Goal: Transaction & Acquisition: Purchase product/service

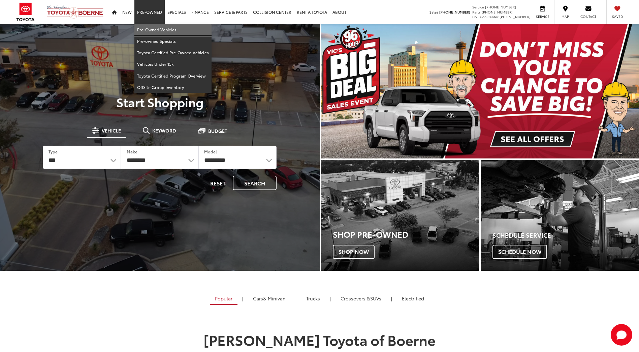
click at [149, 29] on link "Pre-Owned Vehicles" at bounding box center [172, 29] width 77 height 11
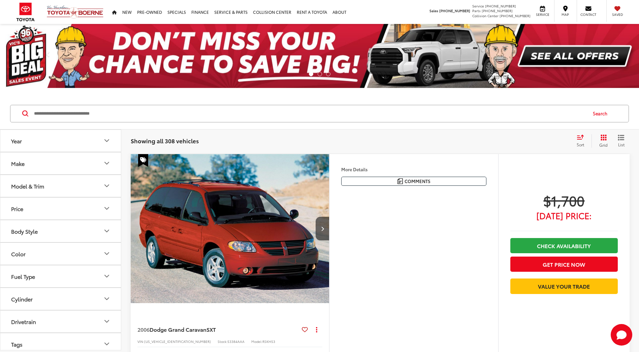
click at [86, 165] on button "Make" at bounding box center [60, 163] width 121 height 22
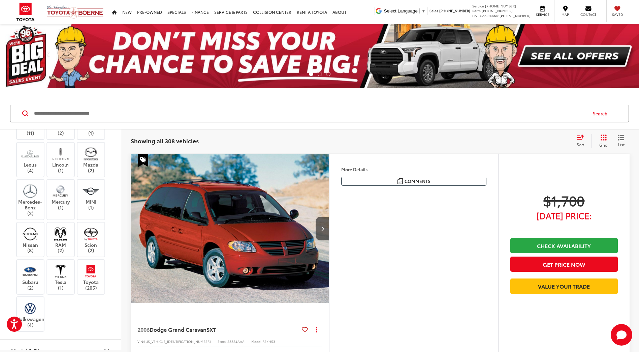
scroll to position [303, 0]
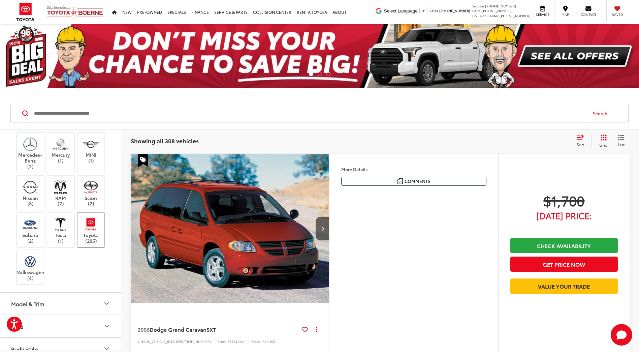
click at [94, 220] on img at bounding box center [91, 224] width 19 height 16
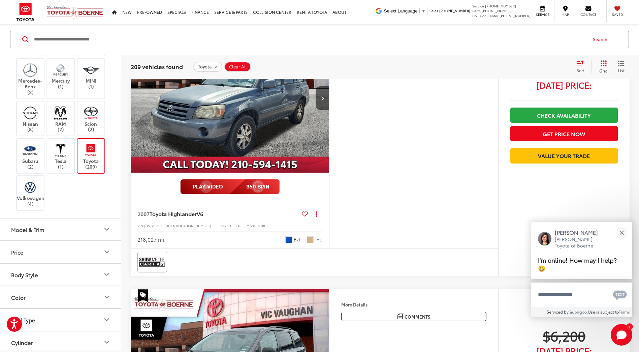
scroll to position [135, 0]
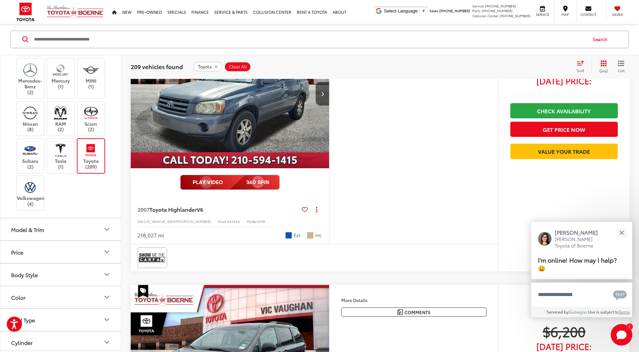
click at [72, 230] on button "Model & Trim" at bounding box center [60, 229] width 121 height 22
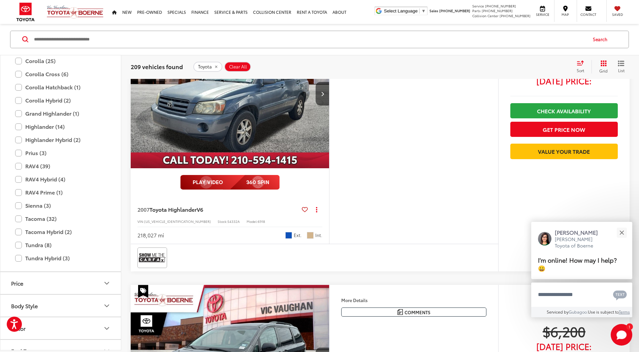
scroll to position [640, 0]
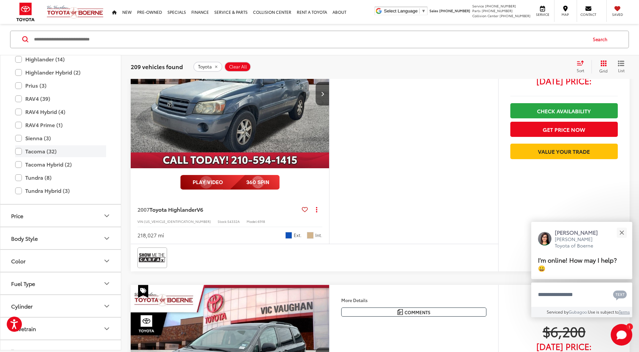
click at [27, 153] on label "Tacoma (32)" at bounding box center [60, 152] width 91 height 12
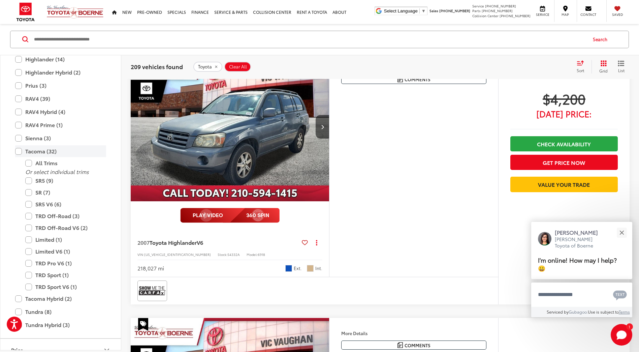
scroll to position [74, 0]
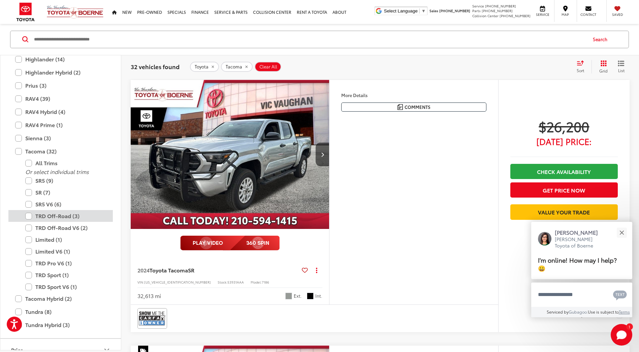
click at [50, 215] on label "TRD Off-Road (3)" at bounding box center [65, 216] width 81 height 12
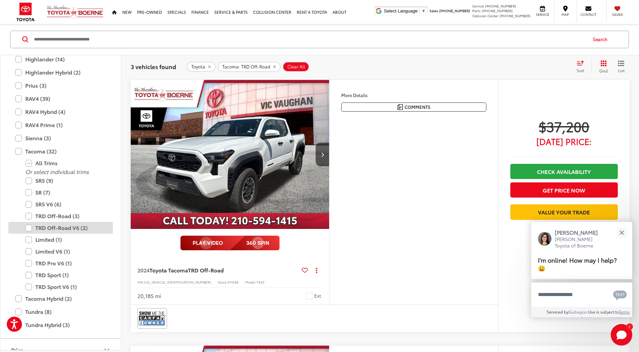
click at [55, 226] on label "TRD Off-Road V6 (2)" at bounding box center [65, 228] width 81 height 12
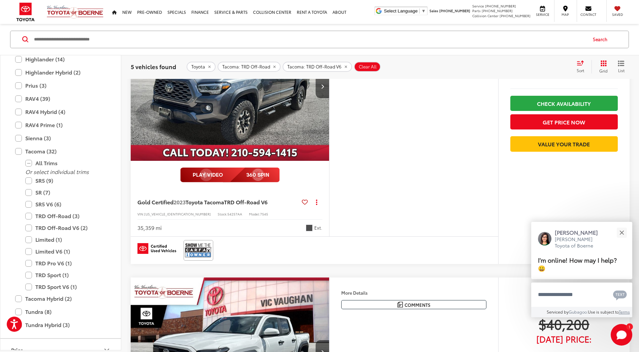
scroll to position [608, 0]
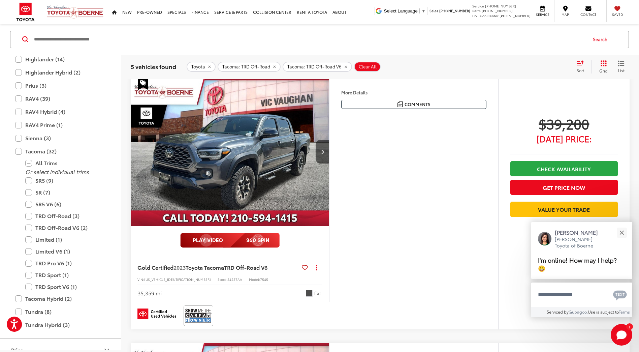
click at [261, 180] on img "2023 Toyota Tacoma TRD Off-Road V6 0" at bounding box center [229, 152] width 199 height 150
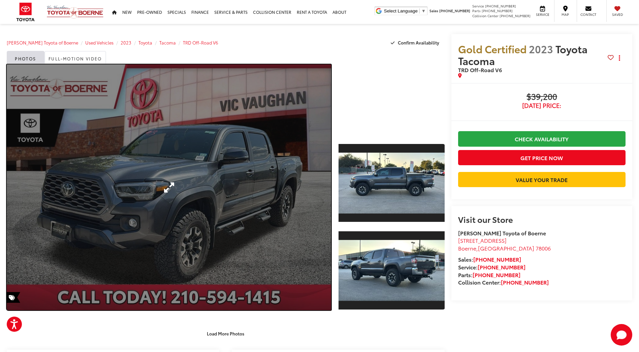
click at [201, 180] on link "Expand Photo 0" at bounding box center [169, 187] width 324 height 246
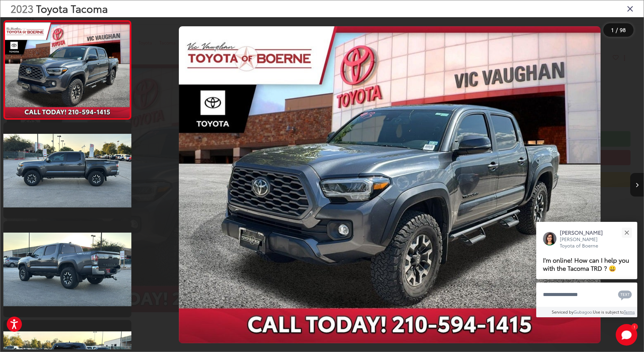
click at [638, 186] on icon "Next image" at bounding box center [637, 185] width 3 height 5
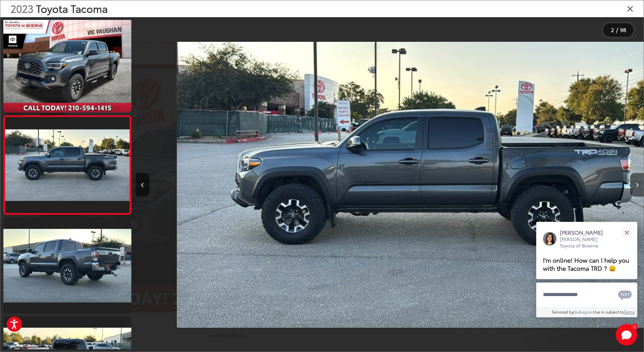
scroll to position [0, 508]
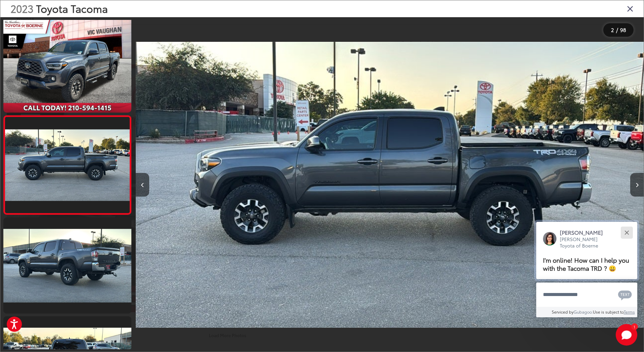
click at [626, 232] on div "Close" at bounding box center [626, 232] width 4 height 4
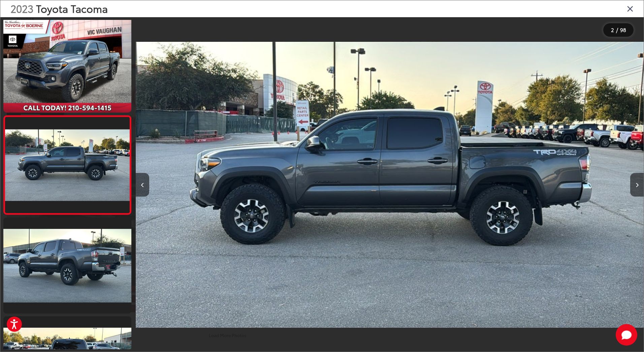
click at [488, 214] on img "2023 Toyota Tacoma TRD Off-Road V6 1" at bounding box center [390, 184] width 508 height 317
click at [636, 184] on icon "Next image" at bounding box center [637, 185] width 3 height 5
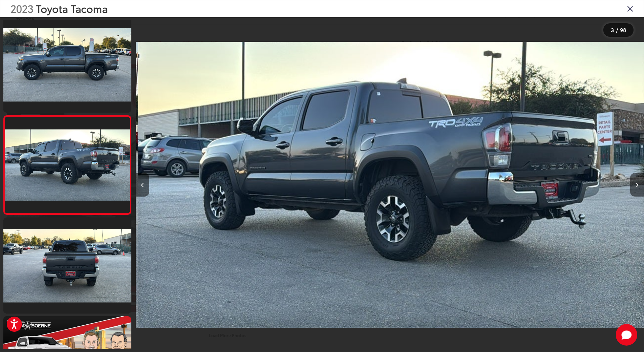
scroll to position [0, 1016]
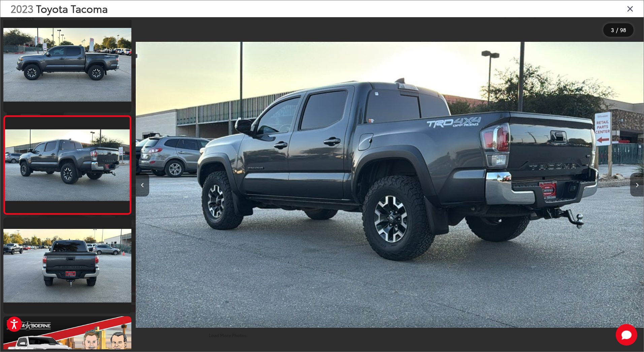
click at [636, 184] on icon "Next image" at bounding box center [637, 185] width 3 height 5
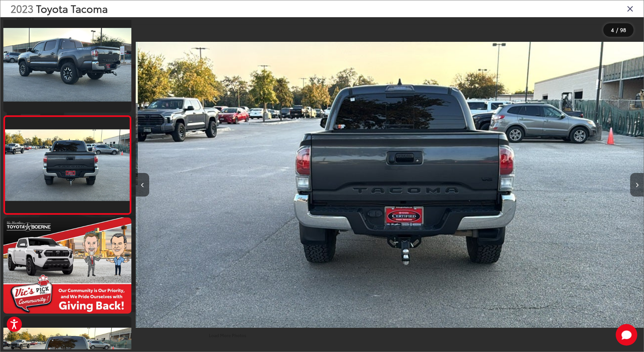
scroll to position [0, 1524]
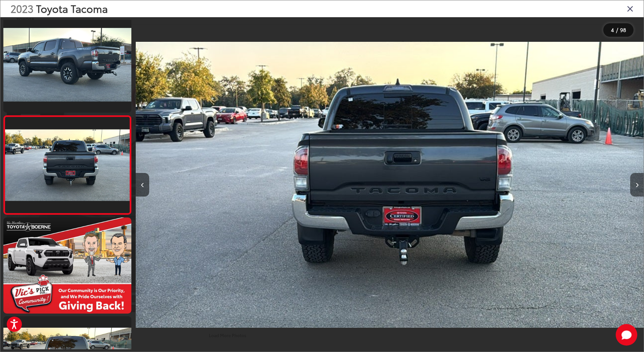
click at [636, 184] on icon "Next image" at bounding box center [637, 185] width 3 height 5
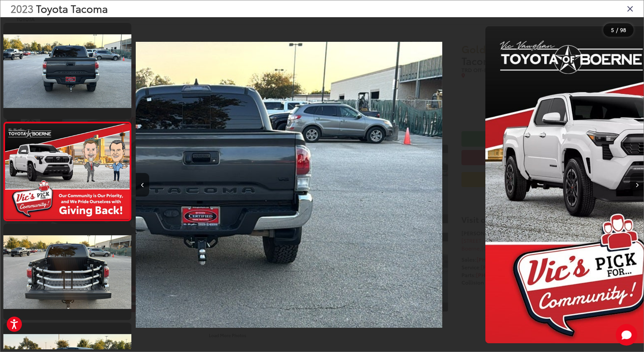
scroll to position [300, 0]
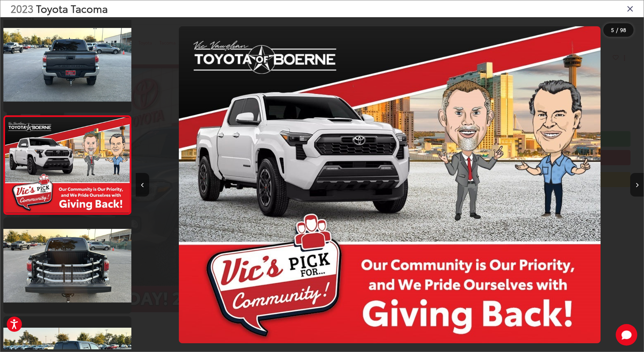
click at [636, 184] on icon "Next image" at bounding box center [637, 185] width 3 height 5
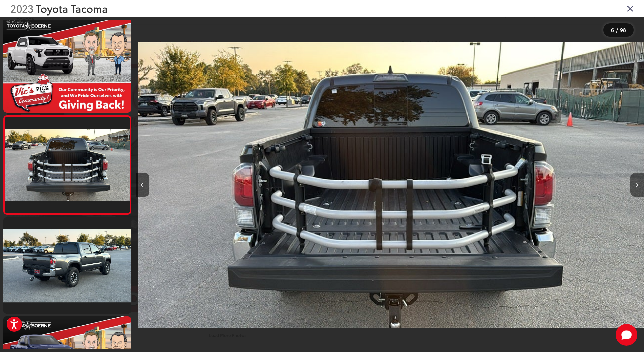
scroll to position [0, 2540]
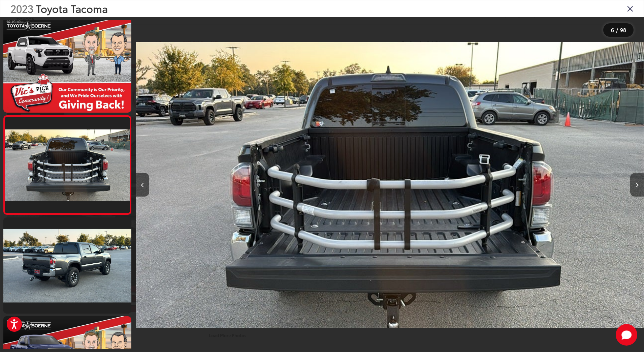
click at [636, 184] on icon "Next image" at bounding box center [637, 185] width 3 height 5
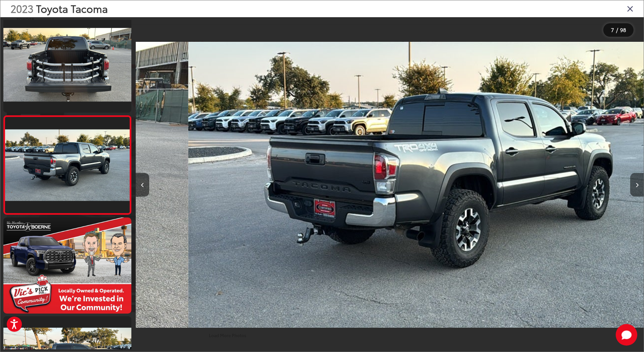
scroll to position [0, 3048]
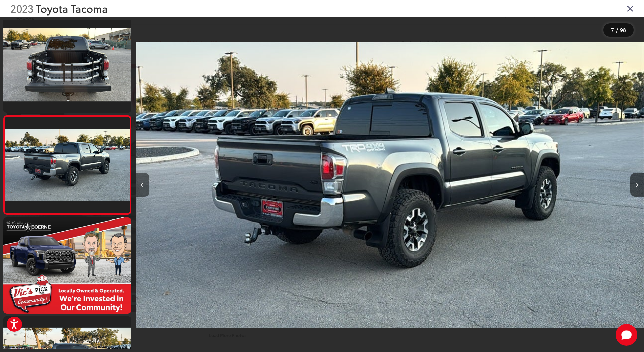
click at [140, 182] on button "Previous image" at bounding box center [142, 185] width 13 height 24
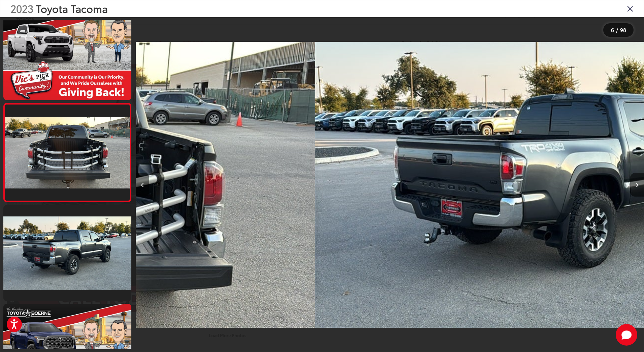
scroll to position [0, 0]
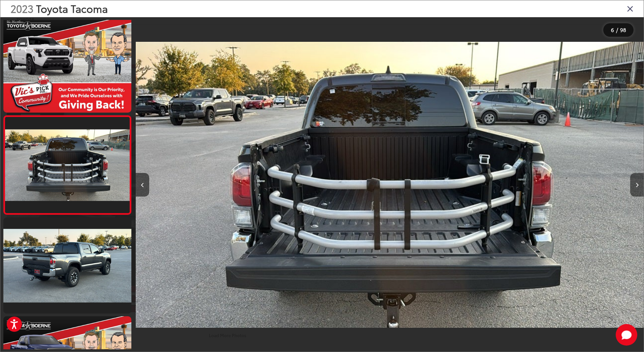
click at [638, 181] on button "Next image" at bounding box center [636, 185] width 13 height 24
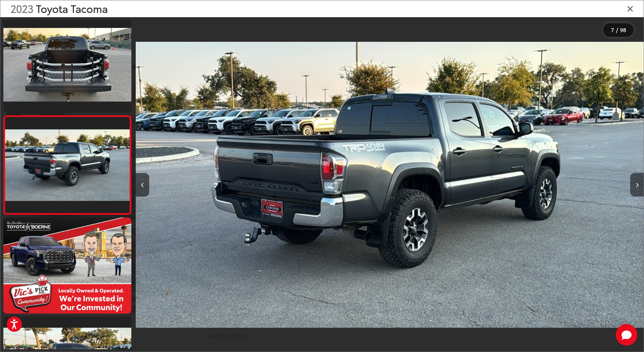
click at [638, 181] on button "Next image" at bounding box center [636, 185] width 13 height 24
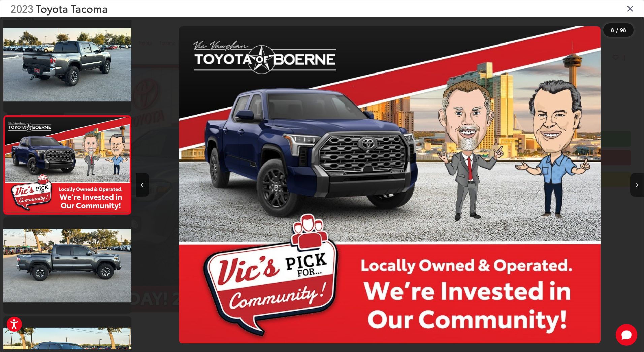
click at [638, 181] on button "Next image" at bounding box center [636, 185] width 13 height 24
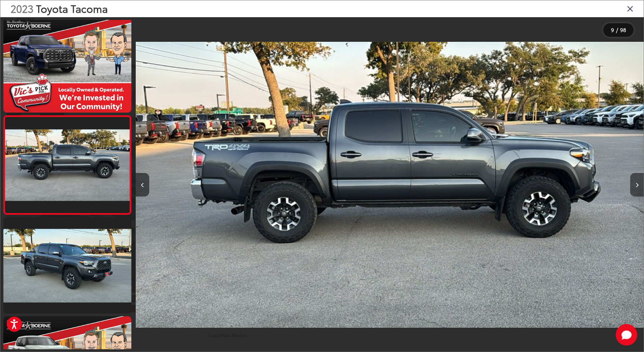
click at [638, 181] on button "Next image" at bounding box center [636, 185] width 13 height 24
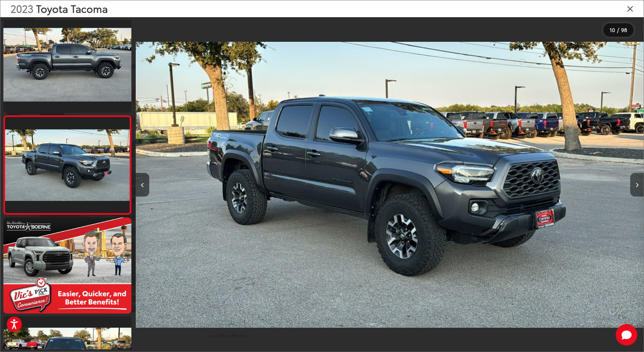
click at [638, 181] on button "Next image" at bounding box center [636, 185] width 13 height 24
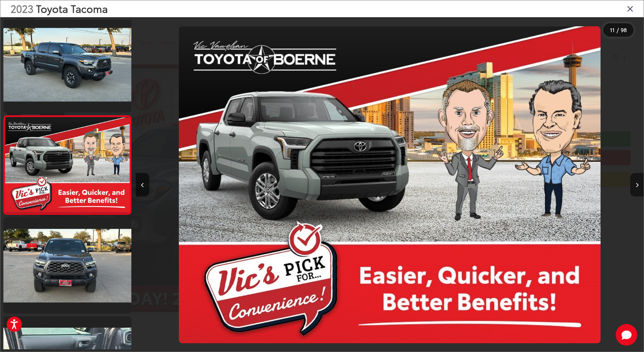
click at [639, 184] on button "Next image" at bounding box center [636, 185] width 13 height 24
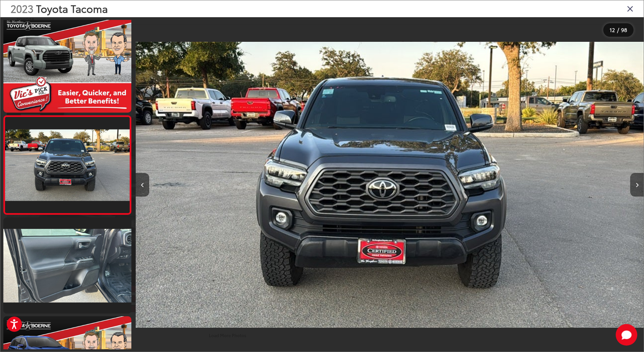
click at [639, 184] on button "Next image" at bounding box center [636, 185] width 13 height 24
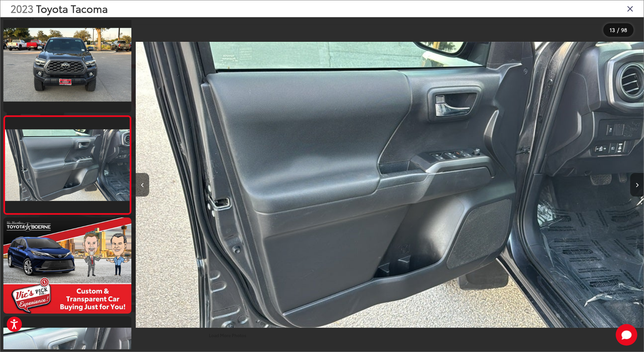
click at [639, 184] on button "Next image" at bounding box center [636, 185] width 13 height 24
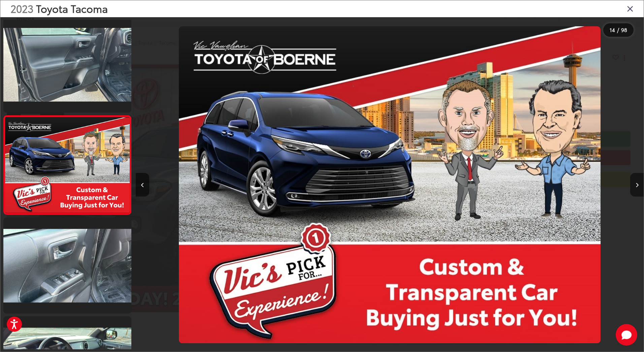
click at [639, 184] on button "Next image" at bounding box center [636, 185] width 13 height 24
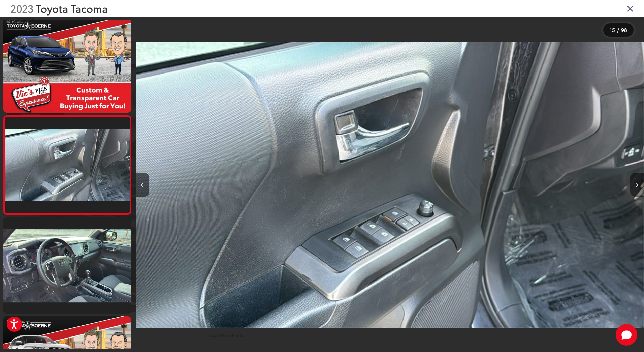
click at [639, 184] on button "Next image" at bounding box center [636, 185] width 13 height 24
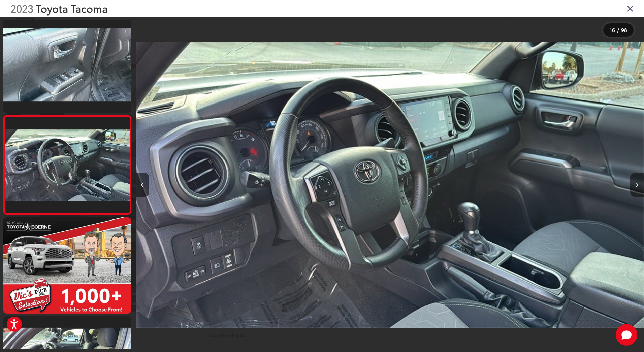
click at [639, 184] on button "Next image" at bounding box center [636, 185] width 13 height 24
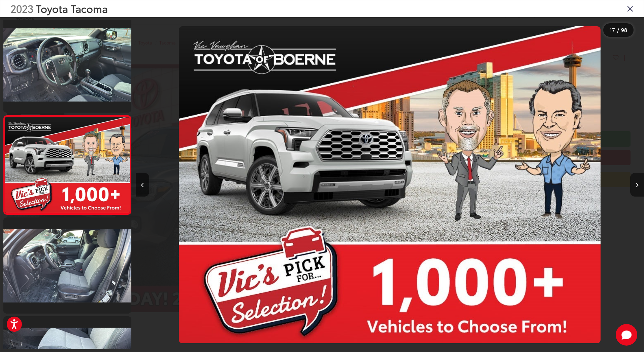
click at [639, 184] on button "Next image" at bounding box center [636, 185] width 13 height 24
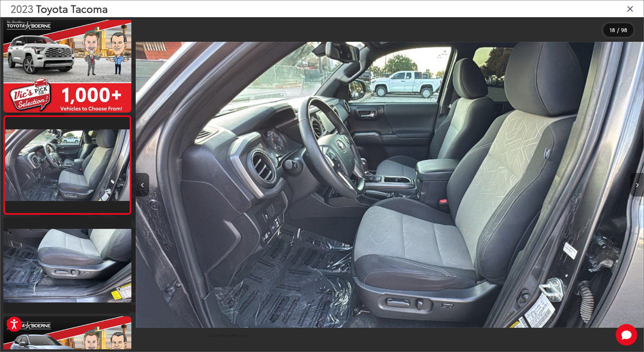
click at [638, 185] on icon "Next image" at bounding box center [637, 185] width 3 height 5
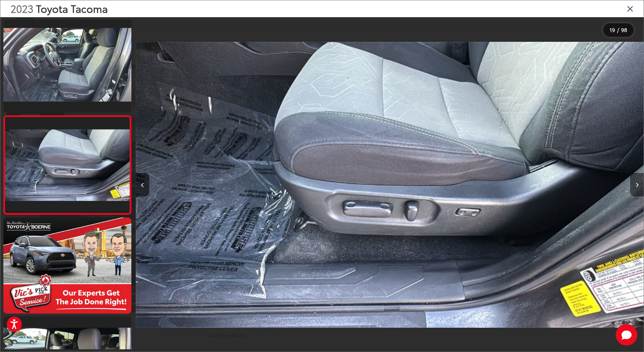
click at [638, 185] on icon "Next image" at bounding box center [637, 185] width 3 height 5
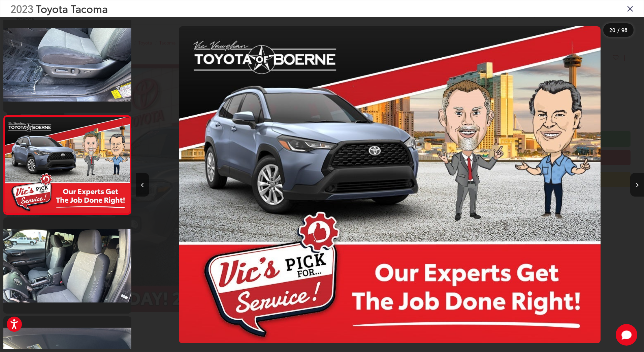
click at [638, 185] on icon "Next image" at bounding box center [637, 185] width 3 height 5
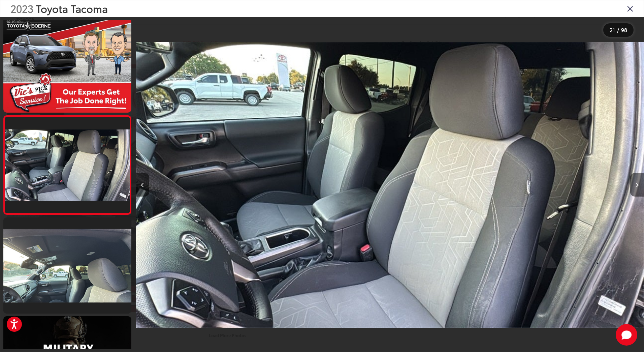
click at [638, 185] on icon "Next image" at bounding box center [637, 185] width 3 height 5
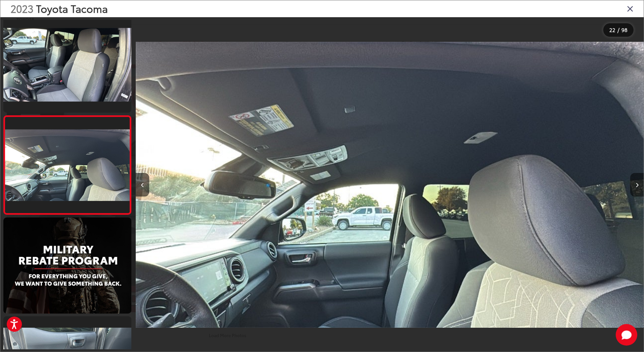
click at [638, 185] on icon "Next image" at bounding box center [637, 185] width 3 height 5
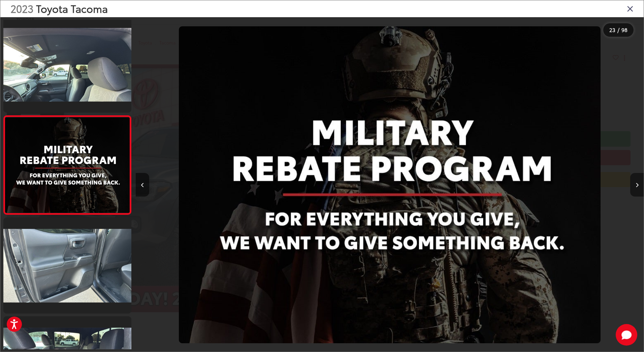
click at [638, 185] on icon "Next image" at bounding box center [637, 185] width 3 height 5
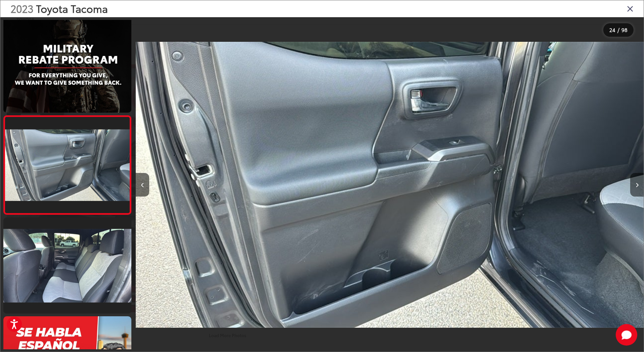
click at [638, 185] on icon "Next image" at bounding box center [637, 185] width 3 height 5
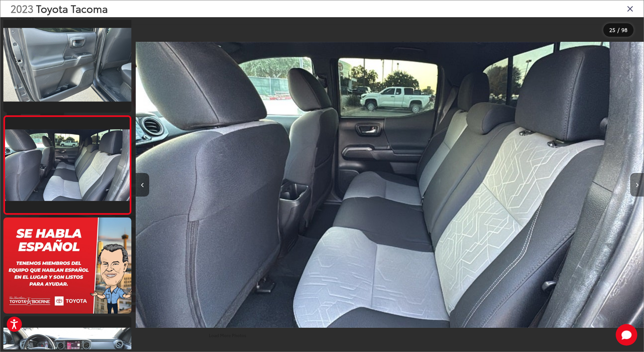
click at [638, 185] on icon "Next image" at bounding box center [637, 185] width 3 height 5
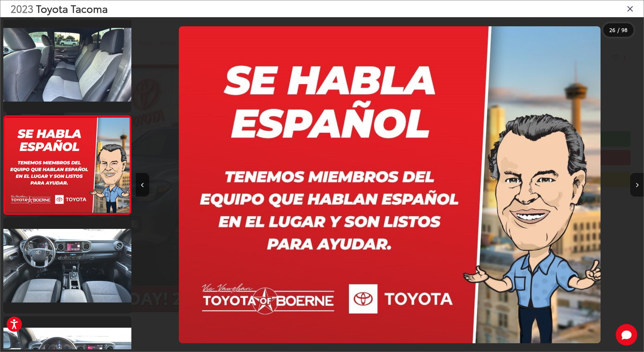
click at [638, 185] on icon "Next image" at bounding box center [637, 185] width 3 height 5
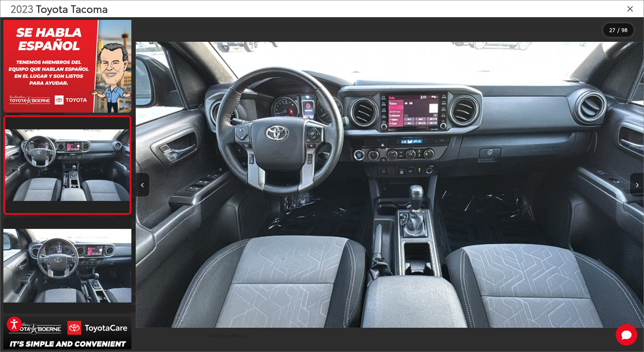
click at [638, 185] on icon "Next image" at bounding box center [637, 185] width 3 height 5
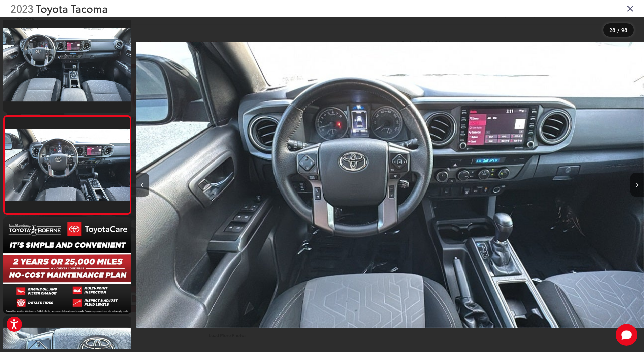
click at [637, 186] on icon "Next image" at bounding box center [637, 185] width 3 height 5
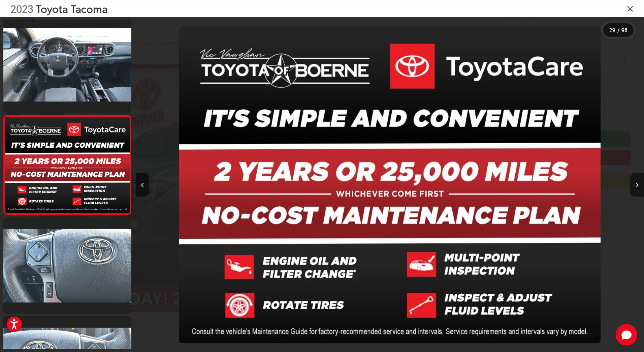
click at [637, 186] on icon "Next image" at bounding box center [637, 185] width 3 height 5
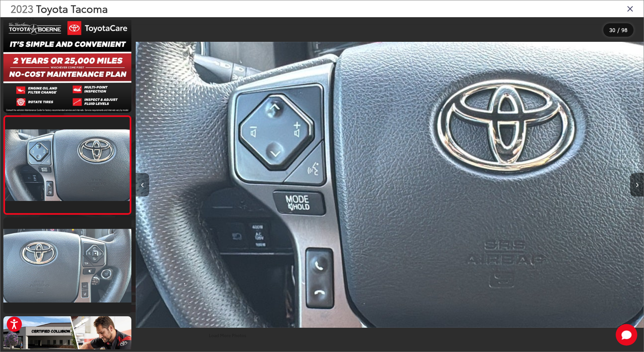
click at [146, 185] on button "Previous image" at bounding box center [142, 185] width 13 height 24
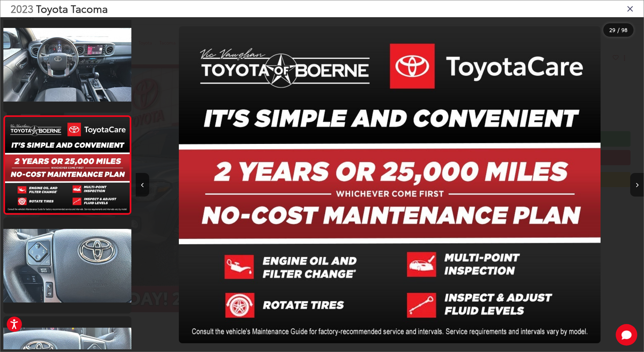
click at [636, 185] on icon "Next image" at bounding box center [637, 185] width 3 height 5
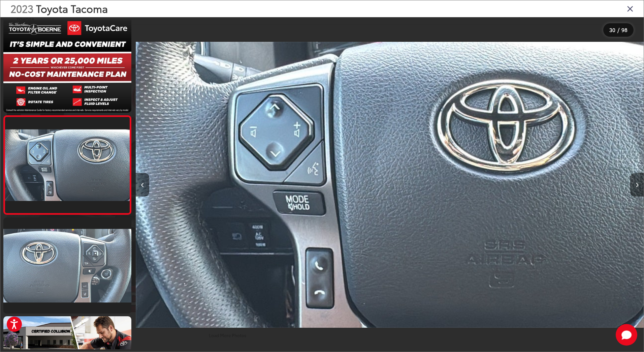
click at [636, 185] on icon "Next image" at bounding box center [637, 185] width 3 height 5
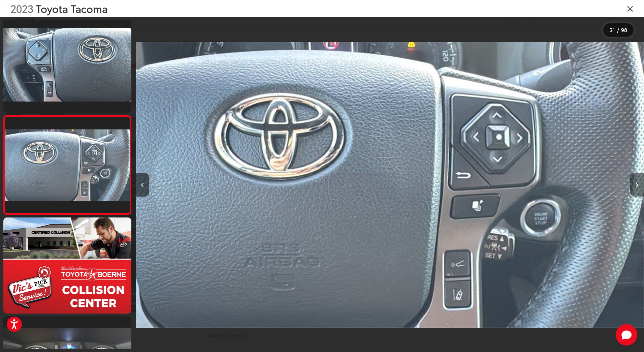
click at [636, 185] on icon "Next image" at bounding box center [637, 185] width 3 height 5
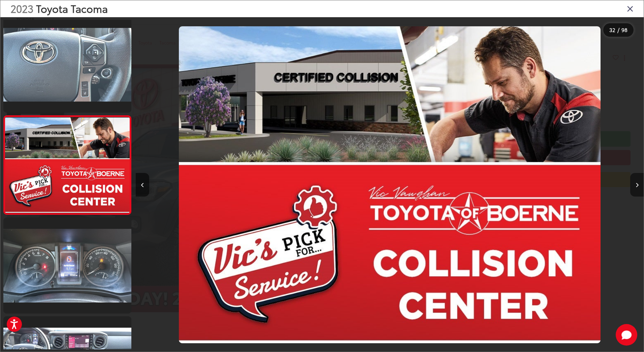
click at [639, 186] on button "Next image" at bounding box center [636, 185] width 13 height 24
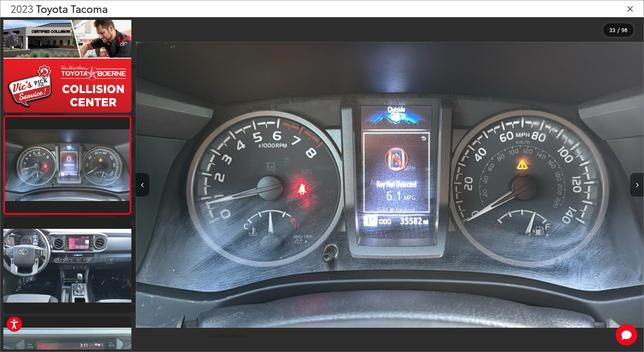
click at [637, 187] on icon "Next image" at bounding box center [637, 185] width 3 height 5
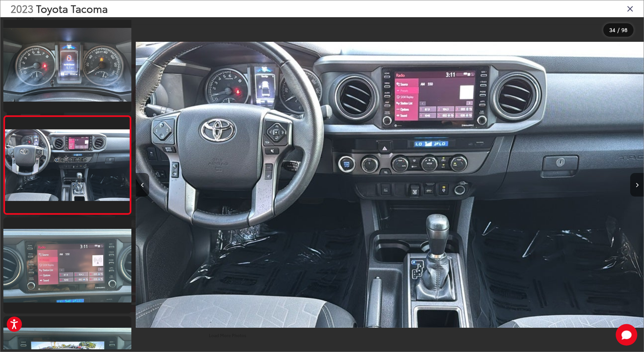
click at [637, 187] on icon "Next image" at bounding box center [637, 185] width 3 height 5
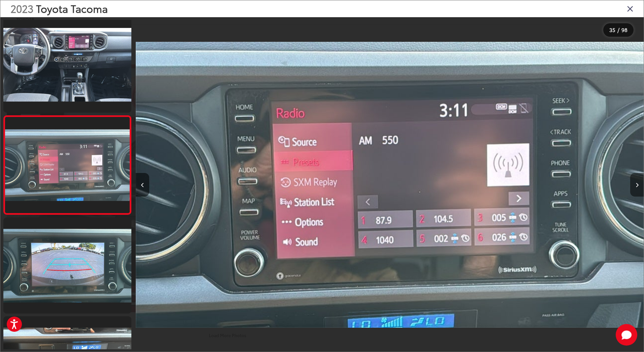
click at [637, 187] on icon "Next image" at bounding box center [637, 185] width 3 height 5
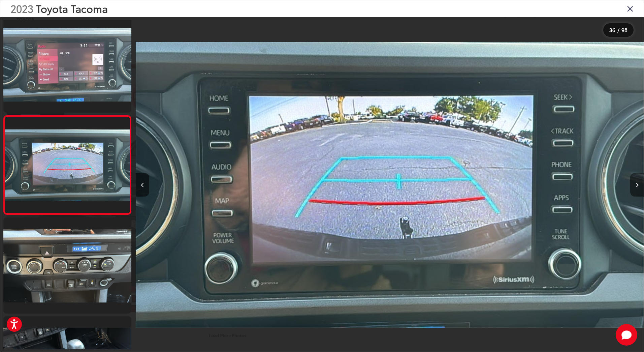
click at [637, 187] on icon "Next image" at bounding box center [637, 185] width 3 height 5
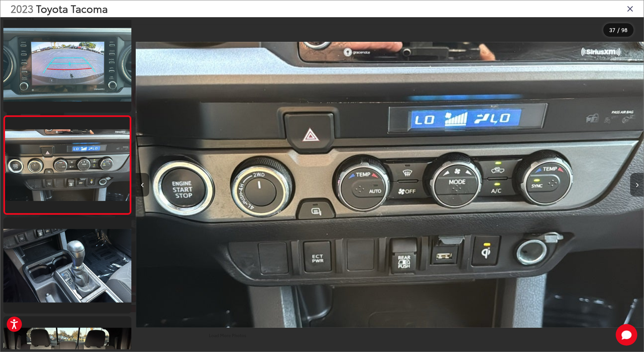
click at [637, 187] on icon "Next image" at bounding box center [637, 185] width 3 height 5
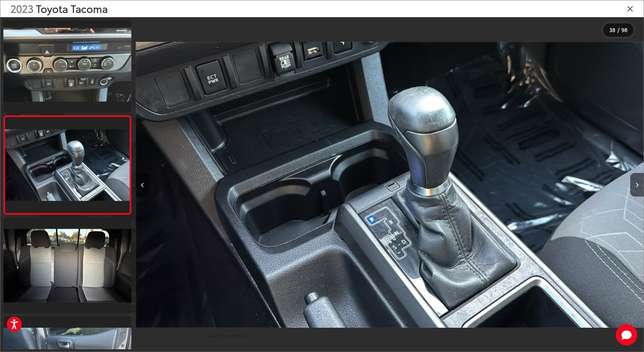
click at [141, 185] on icon "Previous image" at bounding box center [142, 185] width 3 height 5
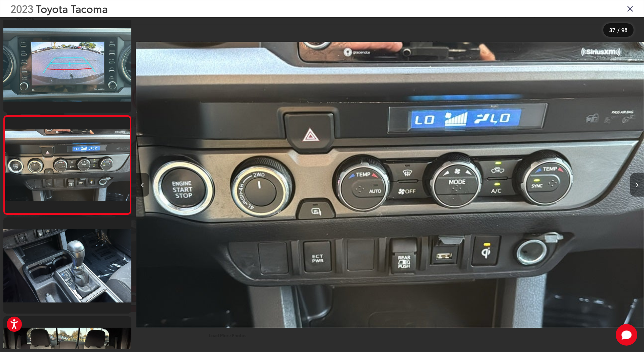
click at [635, 186] on button "Next image" at bounding box center [636, 185] width 13 height 24
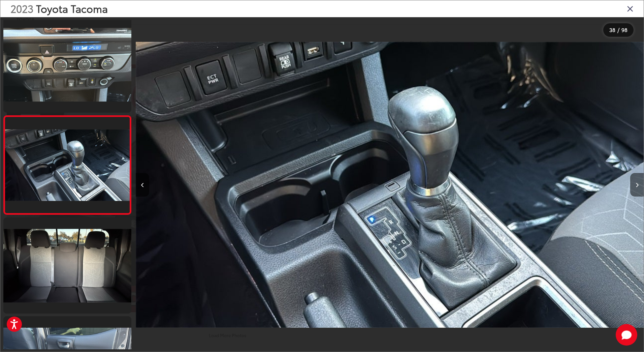
click at [635, 186] on button "Next image" at bounding box center [636, 185] width 13 height 24
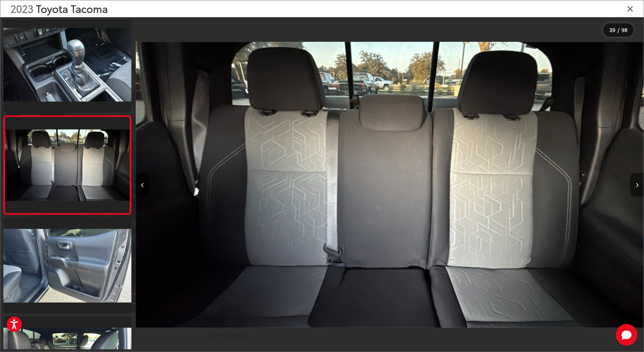
click at [635, 186] on button "Next image" at bounding box center [636, 185] width 13 height 24
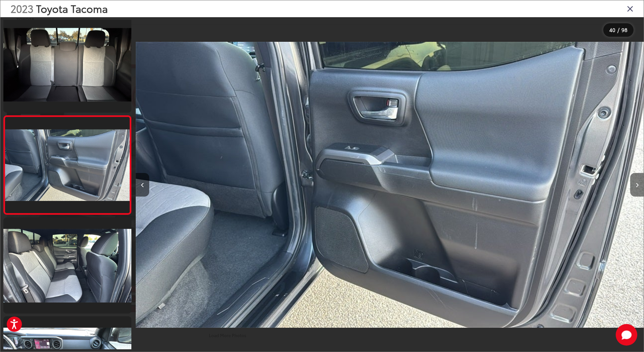
click at [635, 186] on button "Next image" at bounding box center [636, 185] width 13 height 24
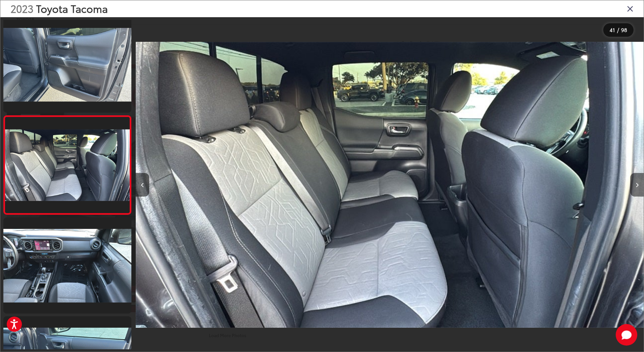
click at [635, 186] on button "Next image" at bounding box center [636, 185] width 13 height 24
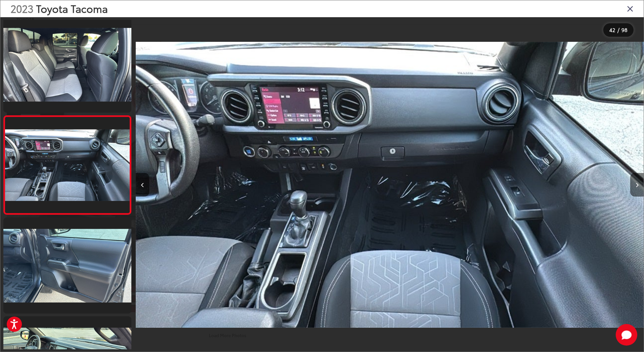
click at [635, 186] on button "Next image" at bounding box center [636, 185] width 13 height 24
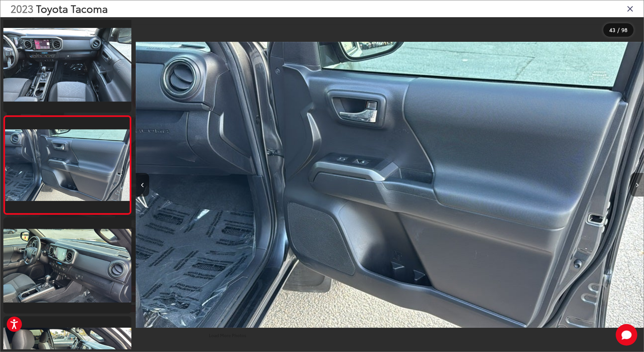
click at [635, 186] on button "Next image" at bounding box center [636, 185] width 13 height 24
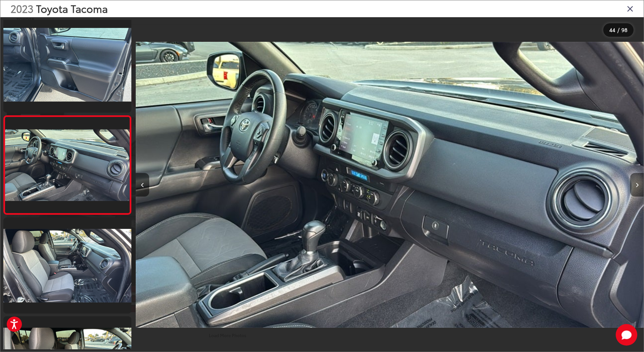
click at [635, 186] on button "Next image" at bounding box center [636, 185] width 13 height 24
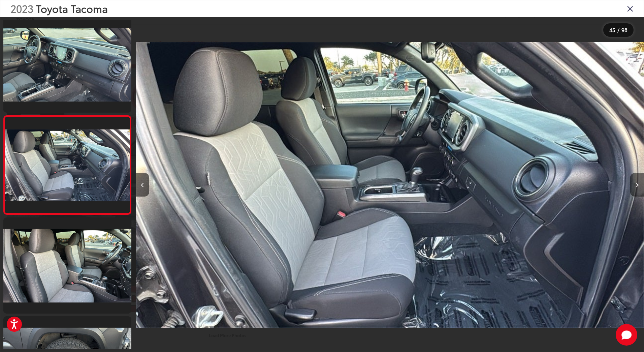
click at [635, 186] on button "Next image" at bounding box center [636, 185] width 13 height 24
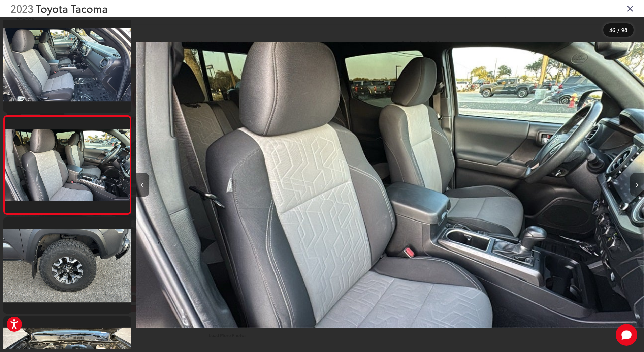
click at [634, 184] on button "Next image" at bounding box center [636, 185] width 13 height 24
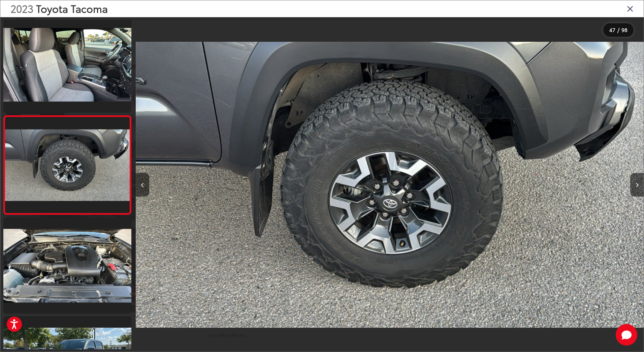
click at [399, 259] on img "2023 Toyota Tacoma TRD Off-Road V6 46" at bounding box center [390, 184] width 508 height 317
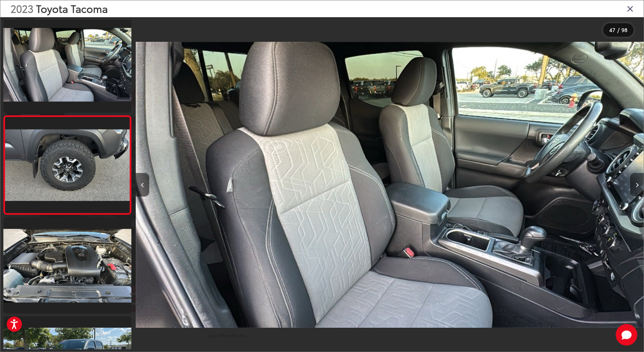
click at [636, 184] on icon "Next image" at bounding box center [637, 185] width 3 height 5
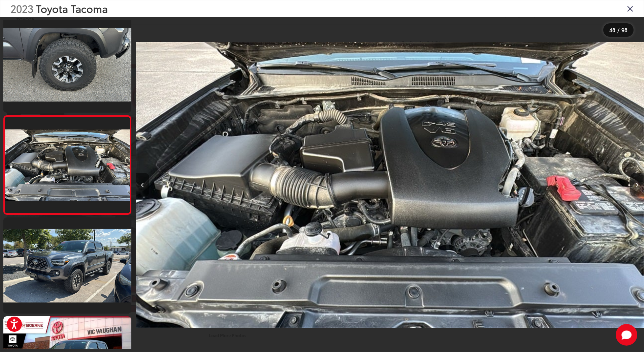
click at [141, 183] on icon "Previous image" at bounding box center [142, 185] width 3 height 5
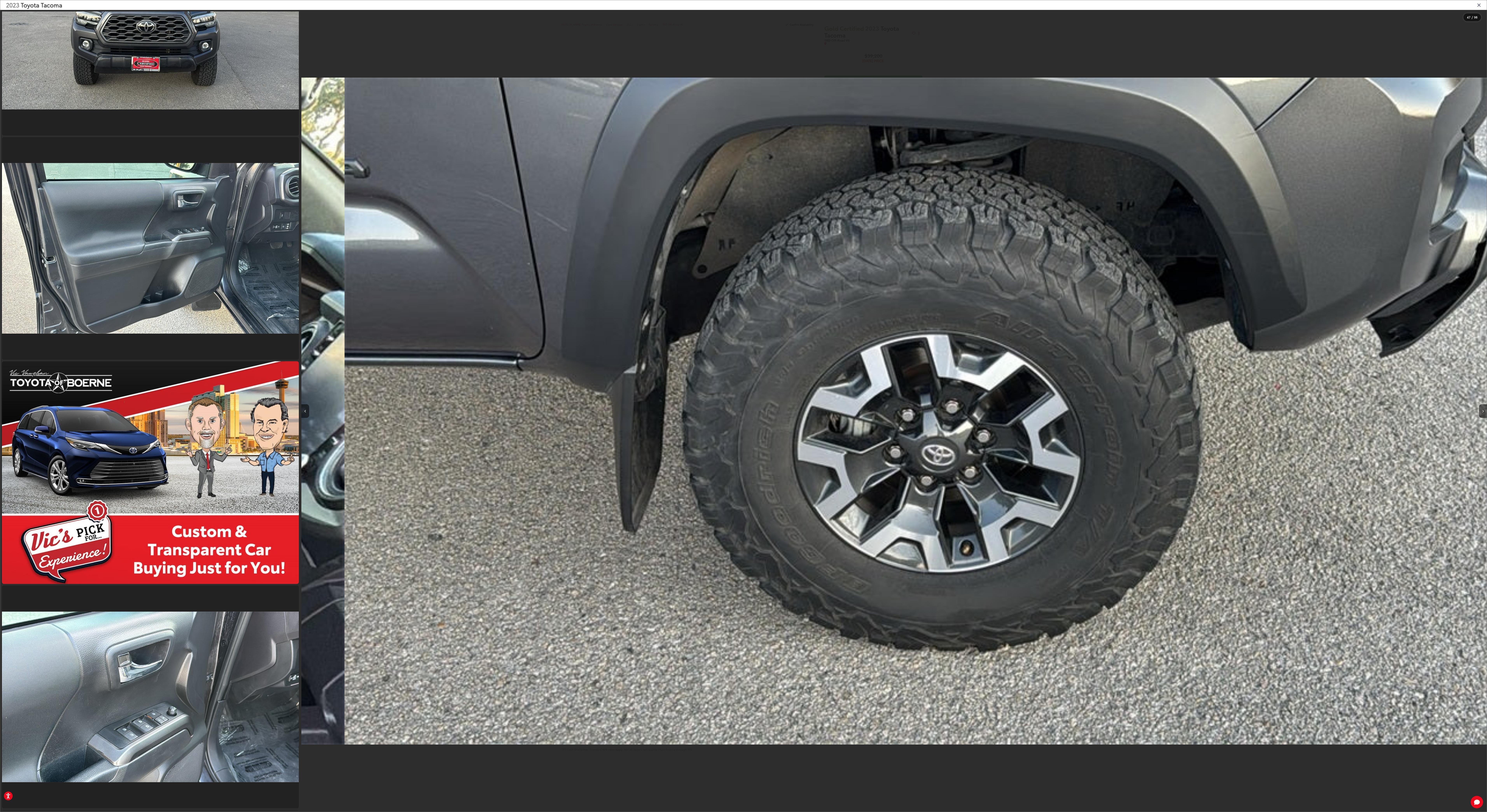
click at [369, 203] on img "2023 Toyota Tacoma TRD Off-Road V6 46" at bounding box center [937, 411] width 1186 height 731
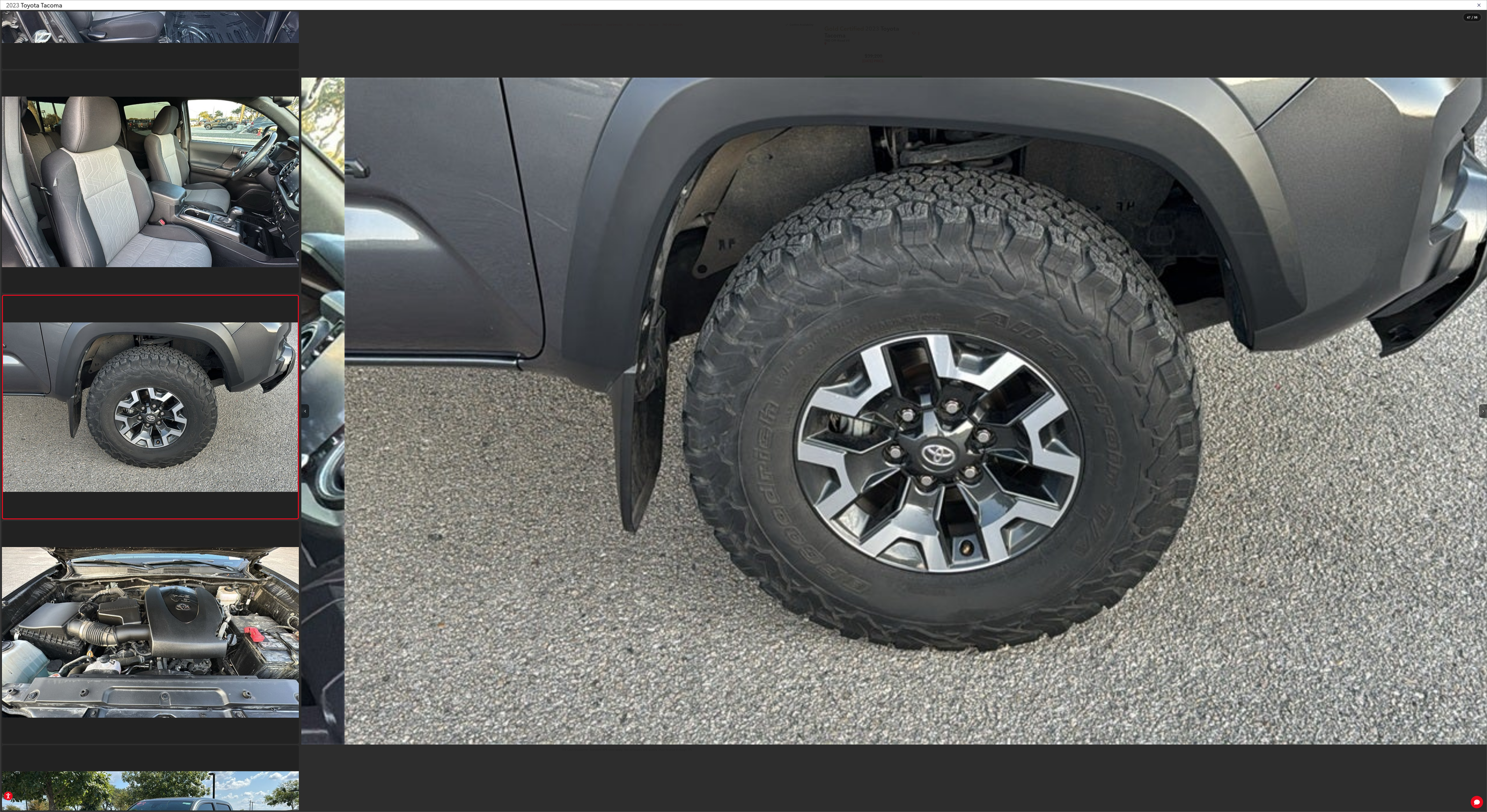
click at [369, 203] on div at bounding box center [1338, 411] width 296 height 802
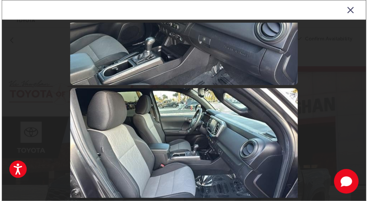
scroll to position [5441, 0]
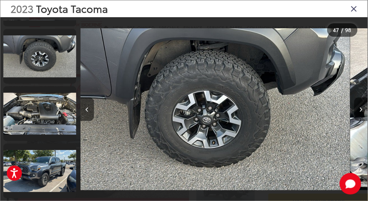
click at [359, 108] on icon "Next image" at bounding box center [360, 109] width 3 height 5
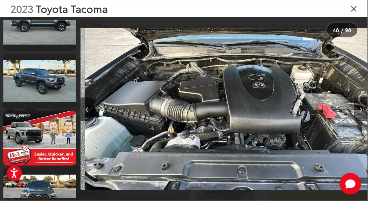
scroll to position [2909, 0]
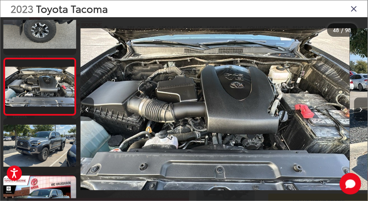
click at [359, 108] on icon "Next image" at bounding box center [360, 109] width 3 height 5
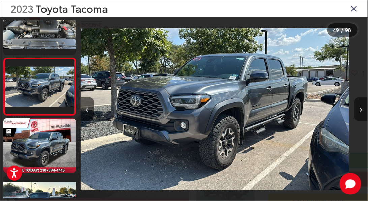
click at [361, 108] on icon "Next image" at bounding box center [360, 109] width 3 height 5
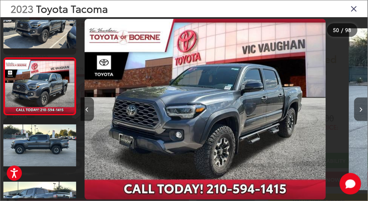
click at [361, 108] on icon "Next image" at bounding box center [360, 109] width 3 height 5
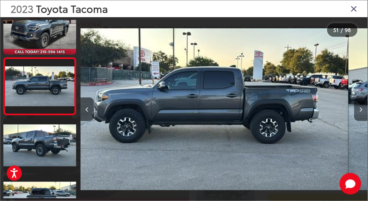
click at [361, 108] on icon "Next image" at bounding box center [360, 109] width 3 height 5
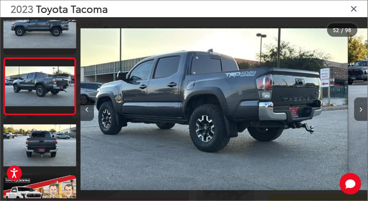
click at [361, 108] on icon "Next image" at bounding box center [360, 109] width 3 height 5
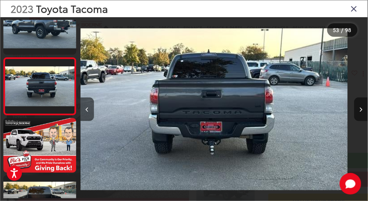
click at [361, 108] on icon "Next image" at bounding box center [360, 109] width 3 height 5
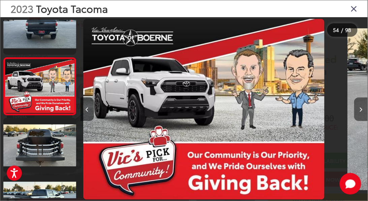
click at [361, 108] on icon "Next image" at bounding box center [360, 109] width 3 height 5
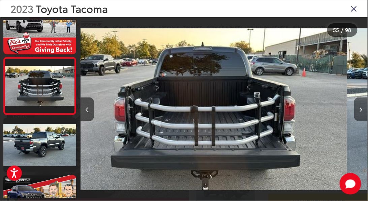
click at [361, 108] on icon "Next image" at bounding box center [360, 109] width 3 height 5
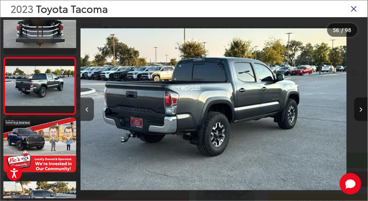
click at [361, 108] on icon "Next image" at bounding box center [360, 109] width 3 height 5
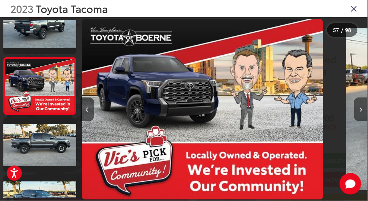
click at [361, 108] on icon "Next image" at bounding box center [360, 109] width 3 height 5
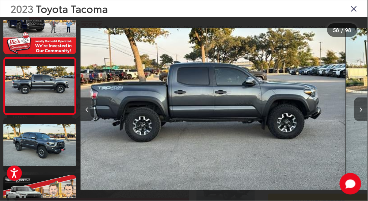
click at [361, 108] on icon "Next image" at bounding box center [360, 109] width 3 height 5
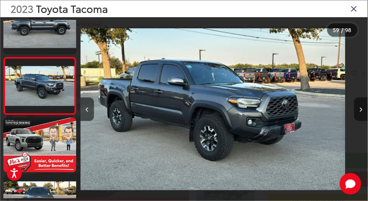
click at [361, 108] on icon "Next image" at bounding box center [360, 109] width 3 height 5
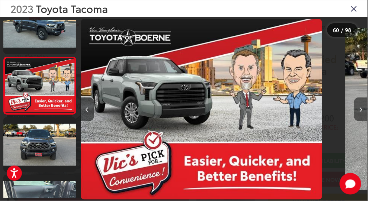
click at [361, 108] on icon "Next image" at bounding box center [360, 109] width 3 height 5
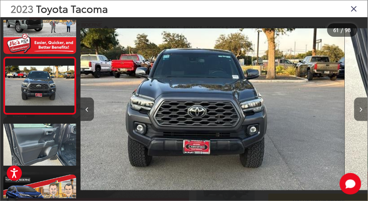
click at [361, 108] on icon "Next image" at bounding box center [360, 109] width 3 height 5
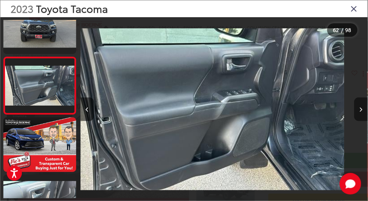
click at [361, 108] on icon "Next image" at bounding box center [360, 109] width 3 height 5
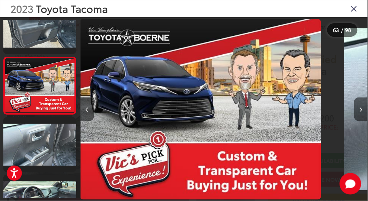
click at [361, 108] on icon "Next image" at bounding box center [360, 109] width 3 height 5
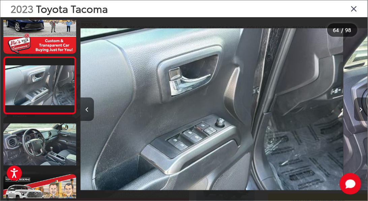
click at [361, 108] on icon "Next image" at bounding box center [360, 109] width 3 height 5
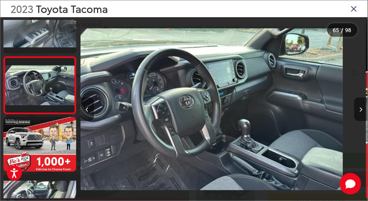
click at [361, 108] on icon "Next image" at bounding box center [360, 109] width 3 height 5
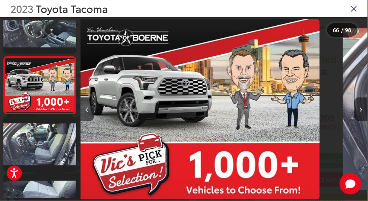
click at [361, 108] on icon "Next image" at bounding box center [360, 109] width 3 height 5
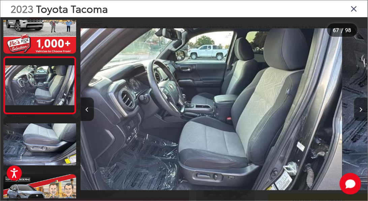
click at [360, 108] on icon "Next image" at bounding box center [360, 109] width 3 height 5
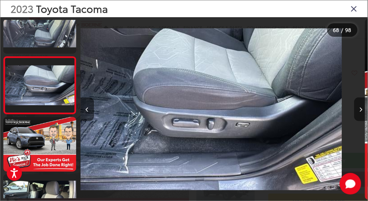
click at [360, 108] on icon "Next image" at bounding box center [360, 109] width 3 height 5
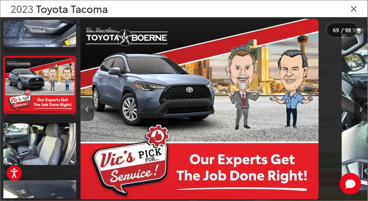
click at [360, 108] on icon "Next image" at bounding box center [360, 109] width 3 height 5
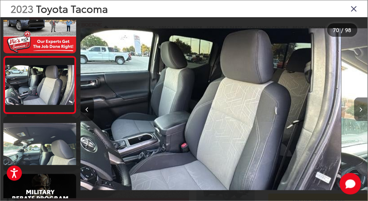
click at [360, 108] on icon "Next image" at bounding box center [360, 109] width 3 height 5
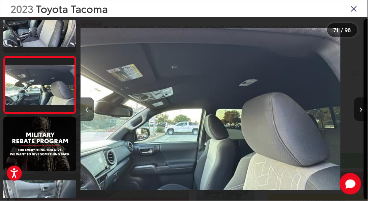
click at [355, 8] on icon "Close gallery" at bounding box center [354, 8] width 7 height 9
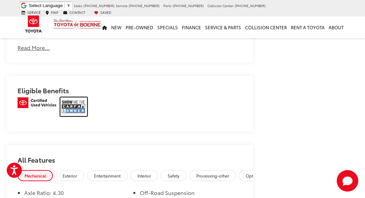
click at [78, 107] on img at bounding box center [73, 106] width 27 height 19
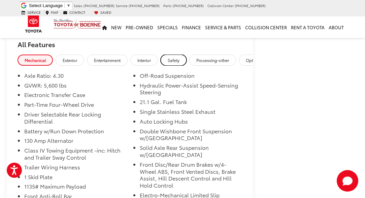
click at [175, 59] on span "Safety" at bounding box center [174, 60] width 12 height 6
